Goal: Contribute content

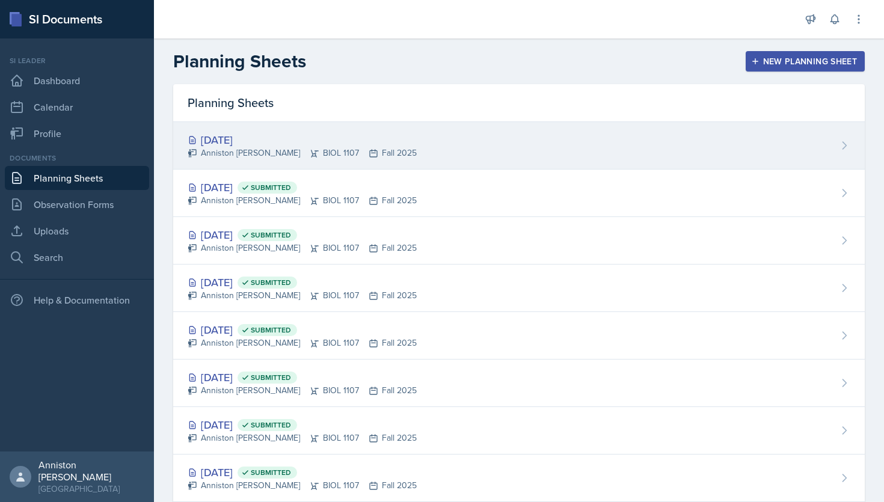
click at [503, 148] on div "[DATE] Anniston [PERSON_NAME] BIOL 1107 Fall 2025" at bounding box center [519, 146] width 692 height 48
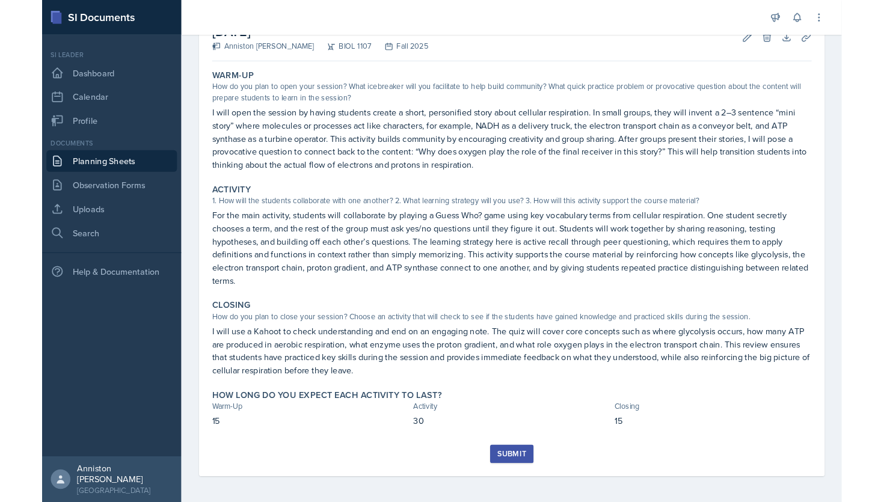
scroll to position [80, 0]
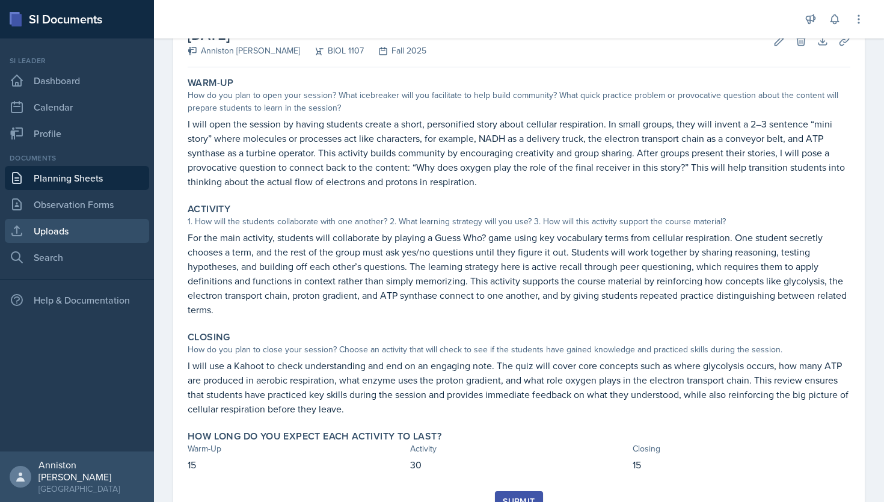
click at [87, 226] on link "Uploads" at bounding box center [77, 231] width 144 height 24
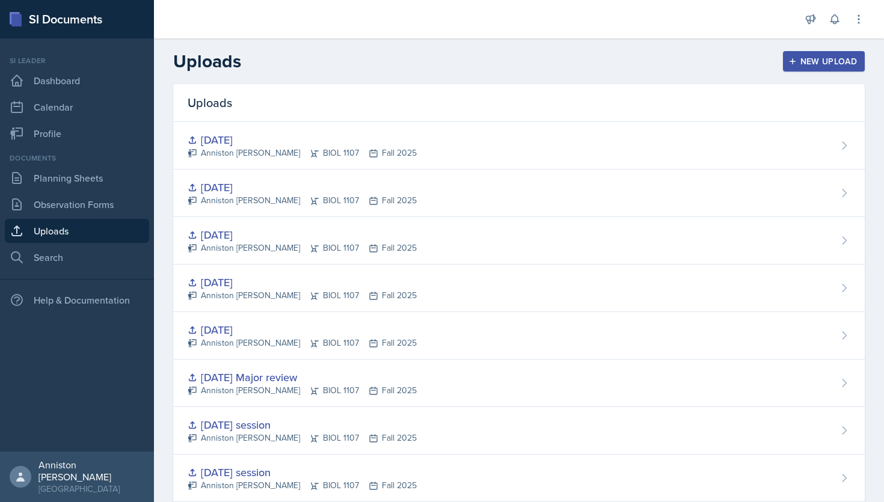
click at [849, 60] on div "New Upload" at bounding box center [824, 62] width 67 height 10
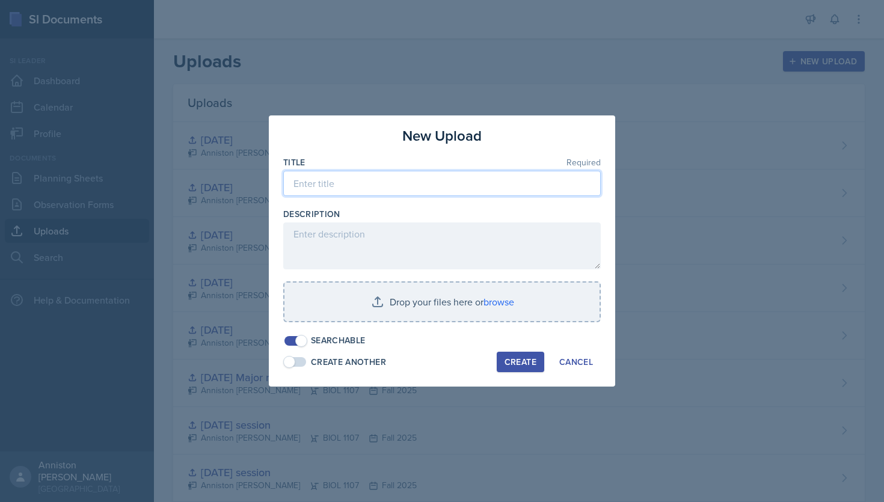
click at [487, 182] on input at bounding box center [442, 183] width 318 height 25
type input "[DATE]"
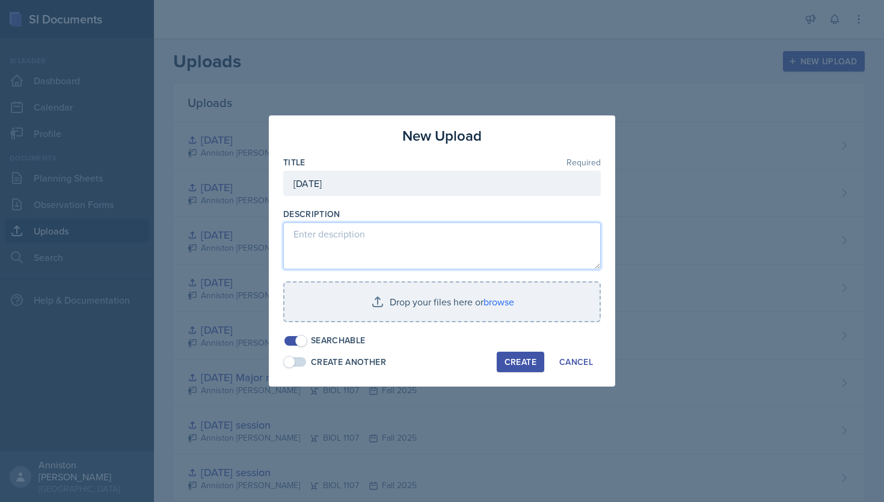
click at [337, 250] on textarea at bounding box center [442, 246] width 318 height 47
paste textarea "[URL][DOMAIN_NAME]"
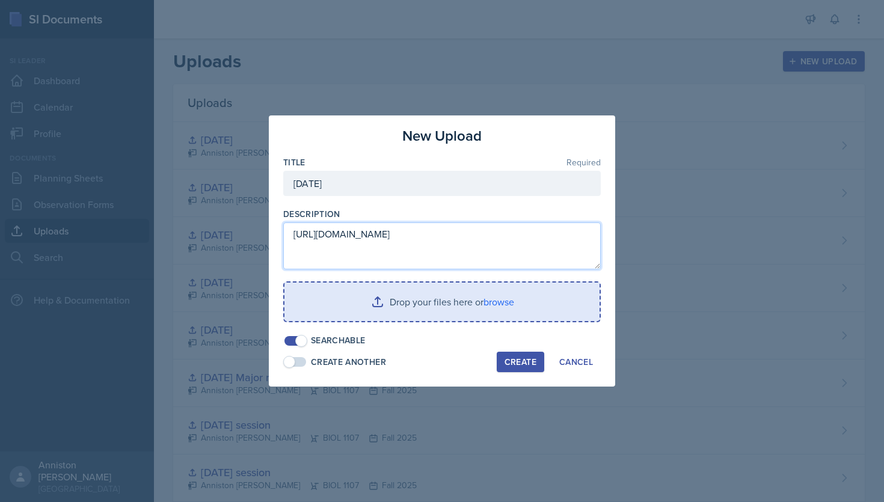
type textarea "[URL][DOMAIN_NAME]"
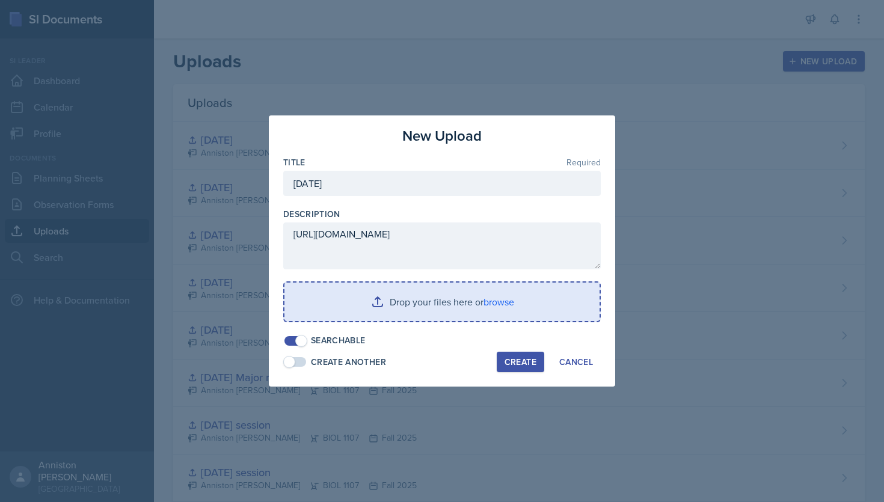
click at [493, 301] on input "file" at bounding box center [442, 302] width 315 height 38
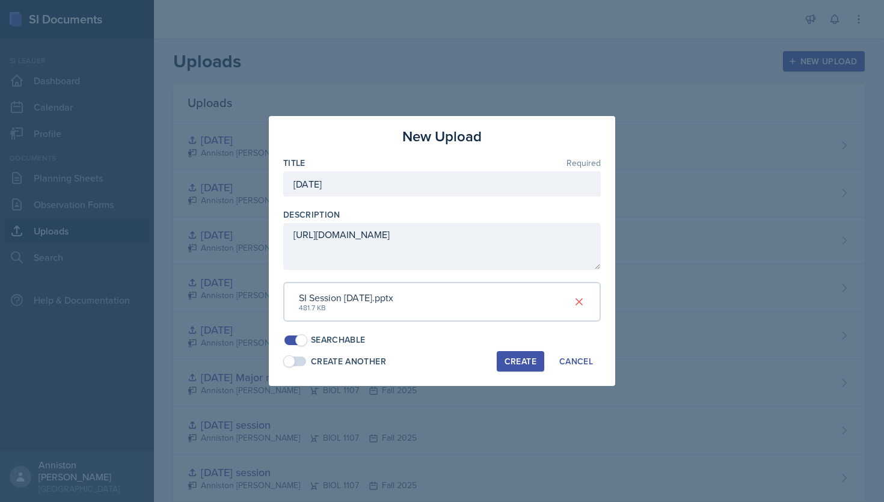
click at [525, 366] on div "Create" at bounding box center [521, 362] width 32 height 10
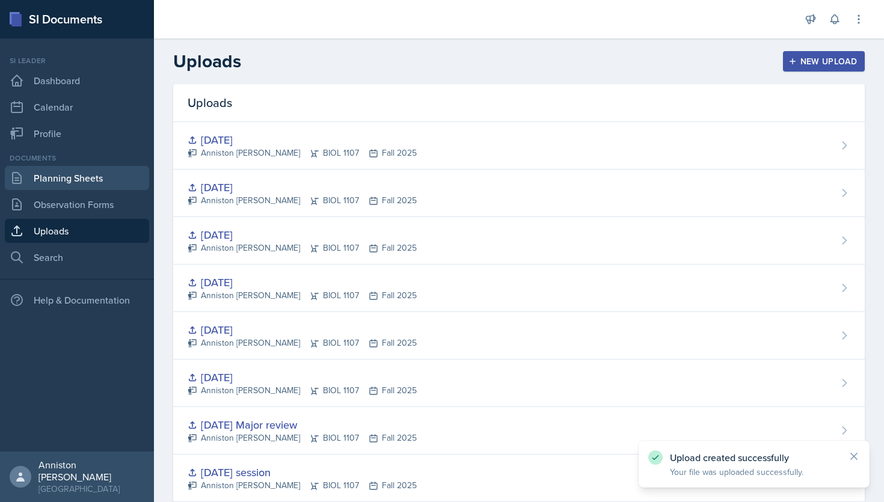
click at [91, 173] on link "Planning Sheets" at bounding box center [77, 178] width 144 height 24
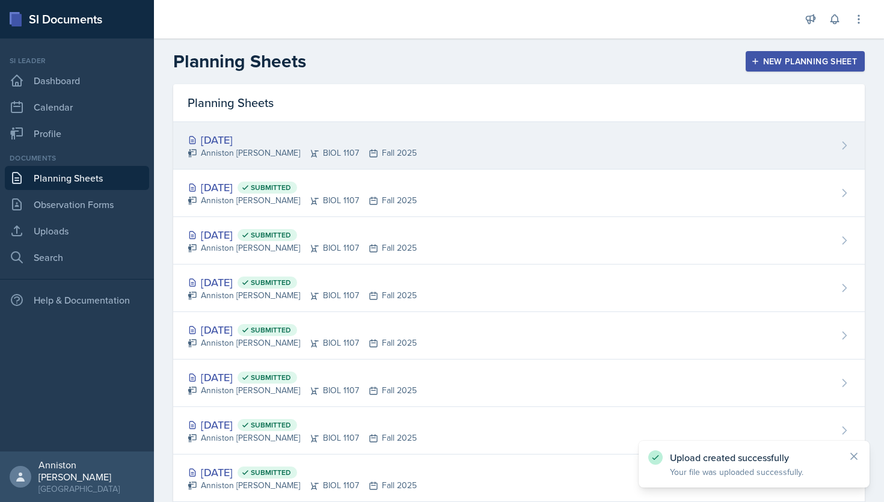
click at [430, 138] on div "[DATE] Anniston [PERSON_NAME] BIOL 1107 Fall 2025" at bounding box center [519, 146] width 692 height 48
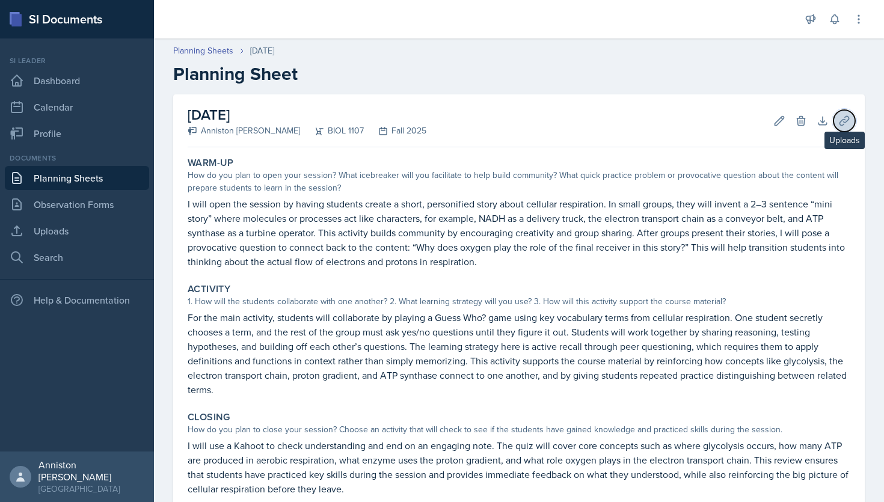
click at [836, 119] on button "Uploads" at bounding box center [845, 121] width 22 height 22
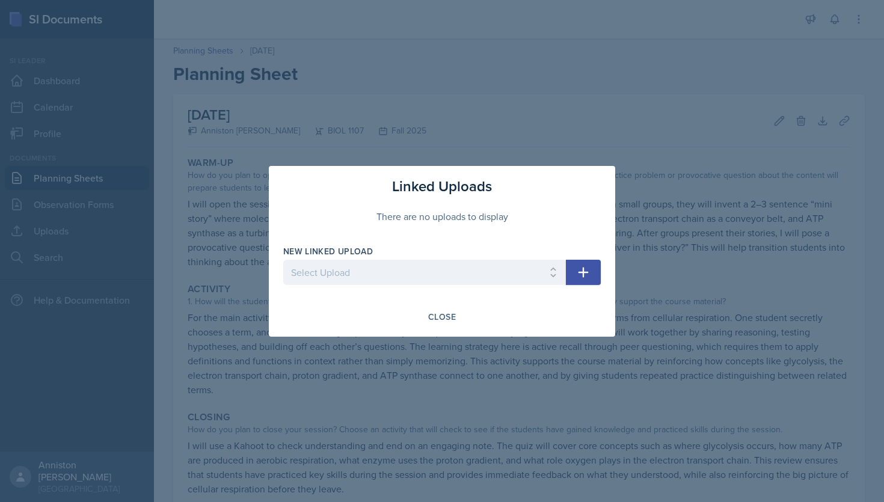
click at [575, 273] on button "button" at bounding box center [583, 272] width 35 height 25
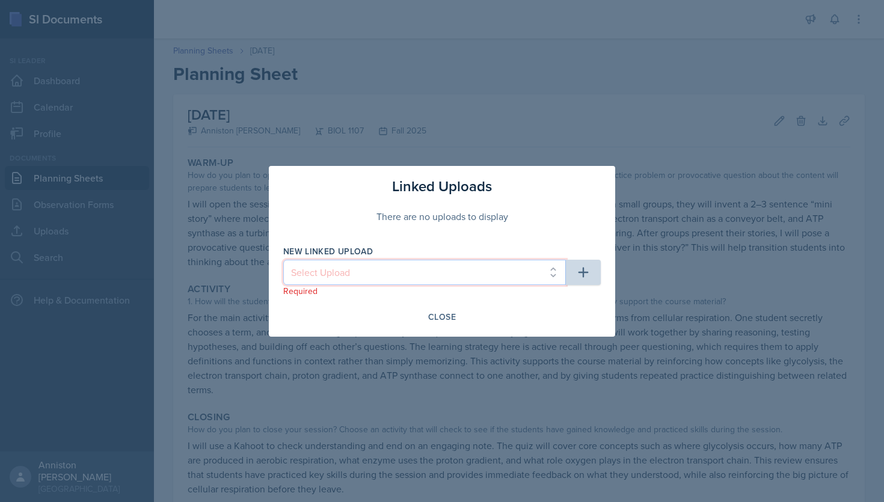
click at [528, 275] on select "Select Upload mock session ppt [DATE] ppt and kahoot link [DATE] material [DATE…" at bounding box center [424, 272] width 283 height 25
select select "7d94d435-81ae-4e89-81ff-bce0a4c2ff7c"
click at [283, 260] on select "Select Upload mock session ppt [DATE] ppt and kahoot link [DATE] material [DATE…" at bounding box center [424, 272] width 283 height 25
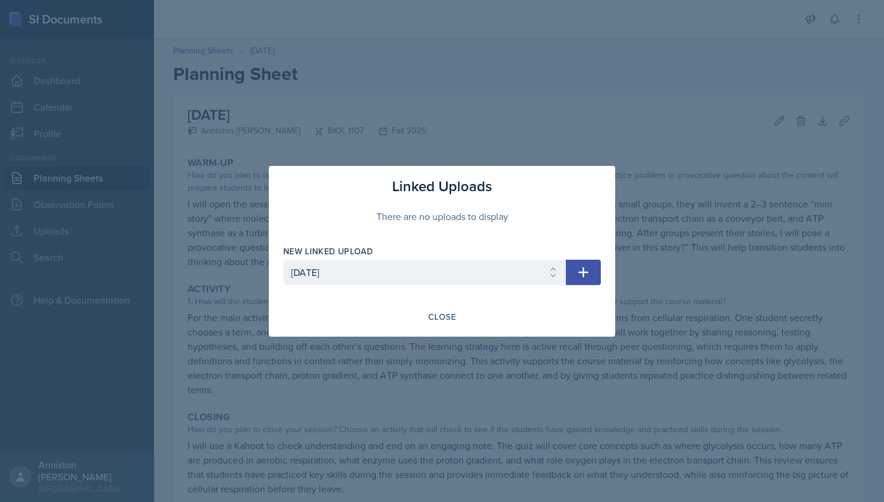
click at [583, 275] on icon "button" at bounding box center [584, 272] width 10 height 10
select select
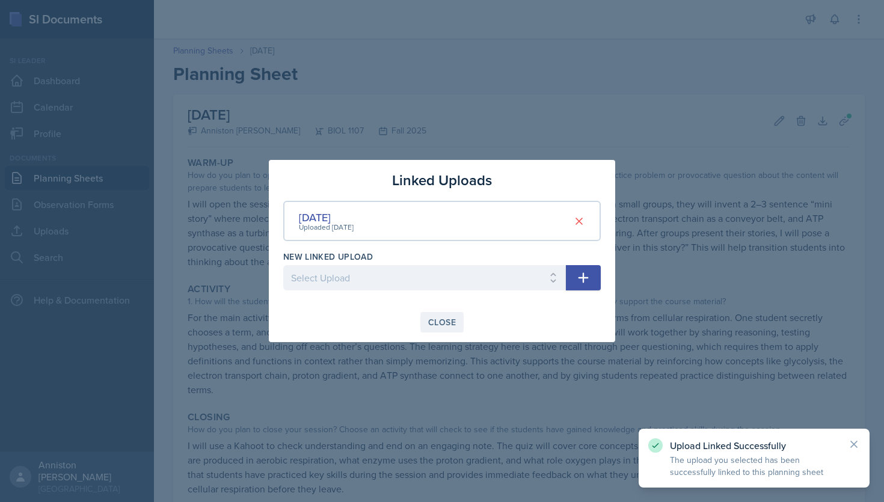
click at [428, 324] on div "Close" at bounding box center [442, 323] width 28 height 10
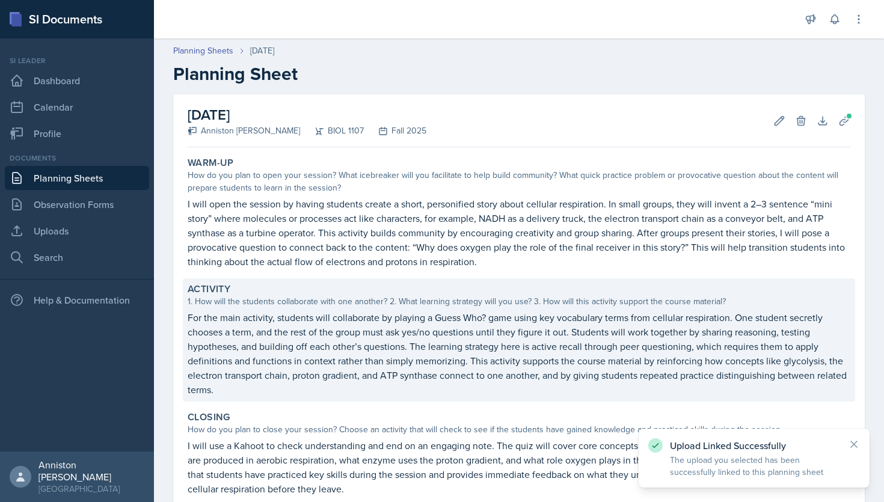
scroll to position [133, 0]
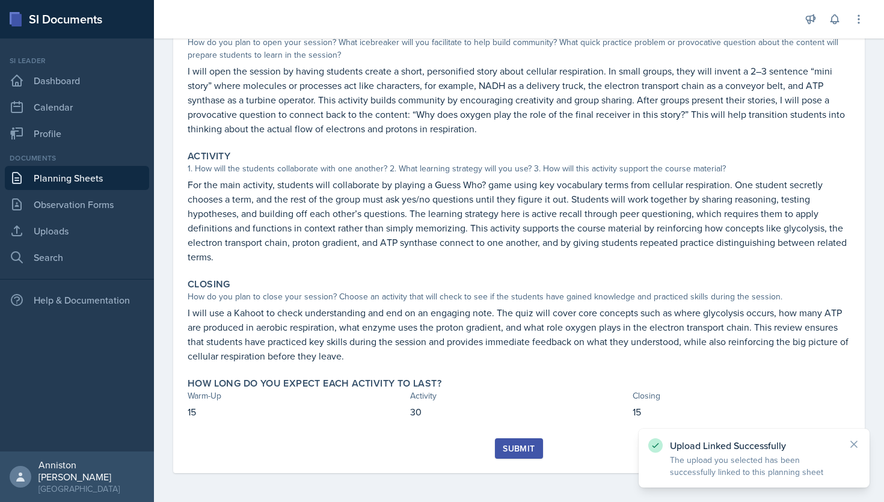
click at [509, 449] on div "Submit" at bounding box center [519, 449] width 32 height 10
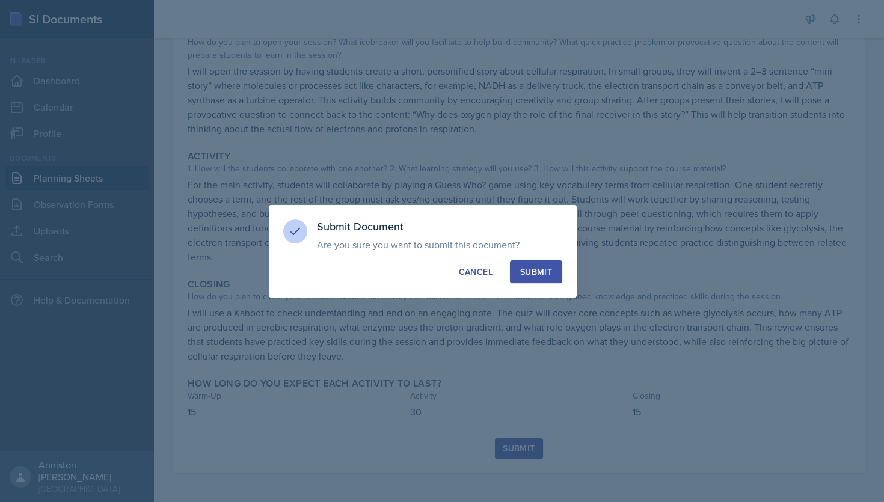
click at [541, 269] on div "Submit" at bounding box center [536, 272] width 32 height 12
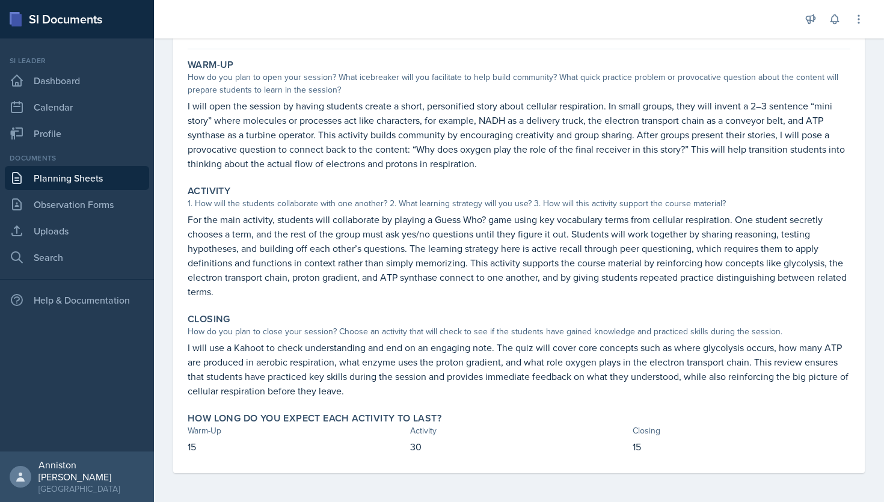
scroll to position [0, 0]
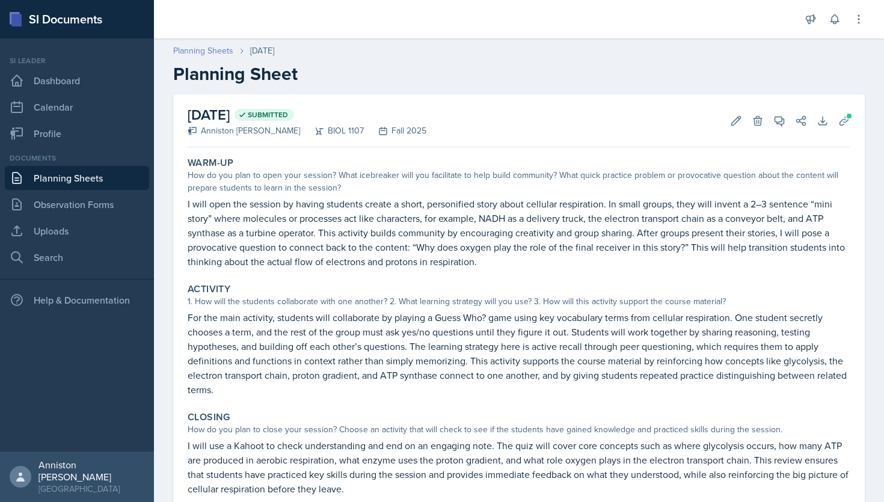
click at [202, 48] on link "Planning Sheets" at bounding box center [203, 51] width 60 height 13
